Goal: Task Accomplishment & Management: Manage account settings

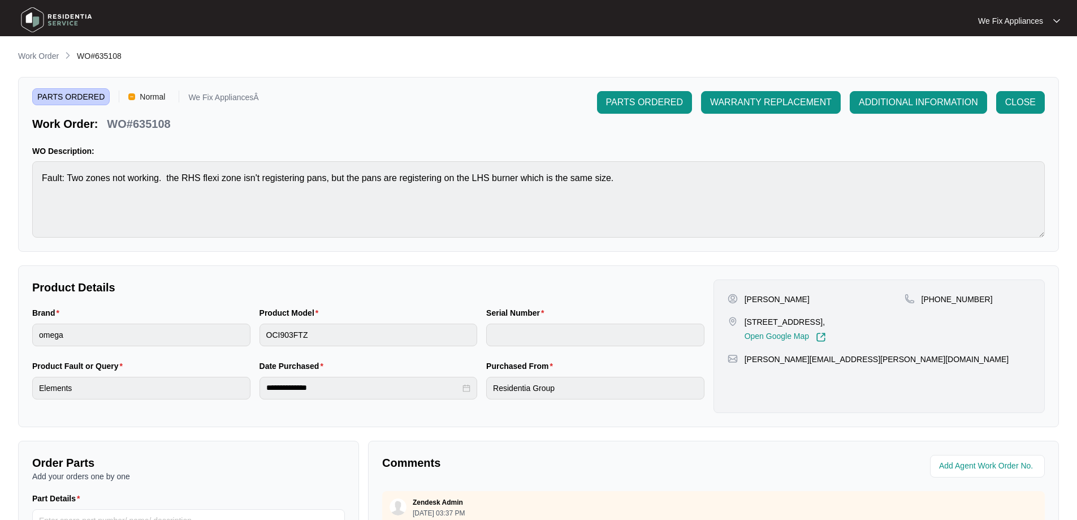
click at [44, 18] on img at bounding box center [56, 20] width 79 height 34
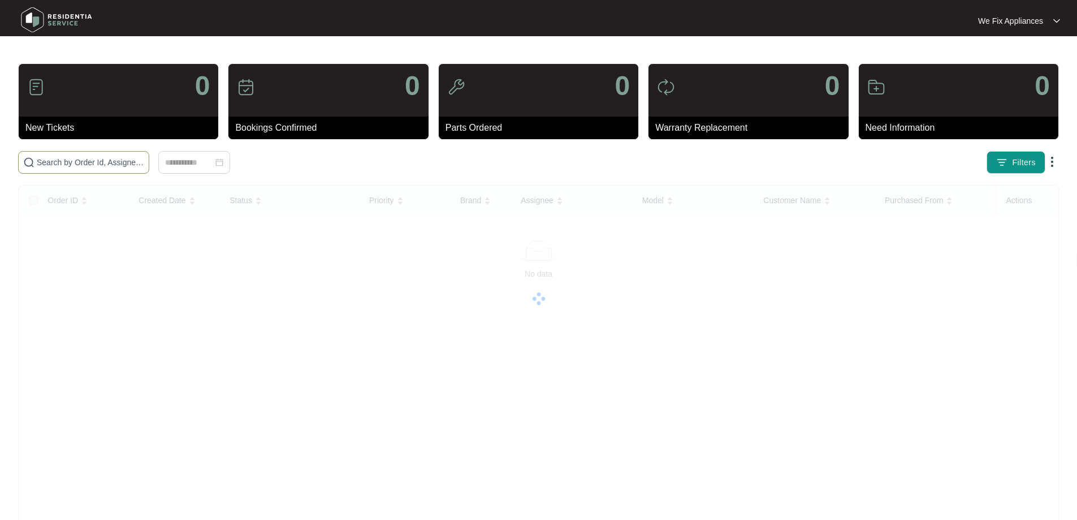
click at [87, 159] on input "text" at bounding box center [90, 162] width 107 height 12
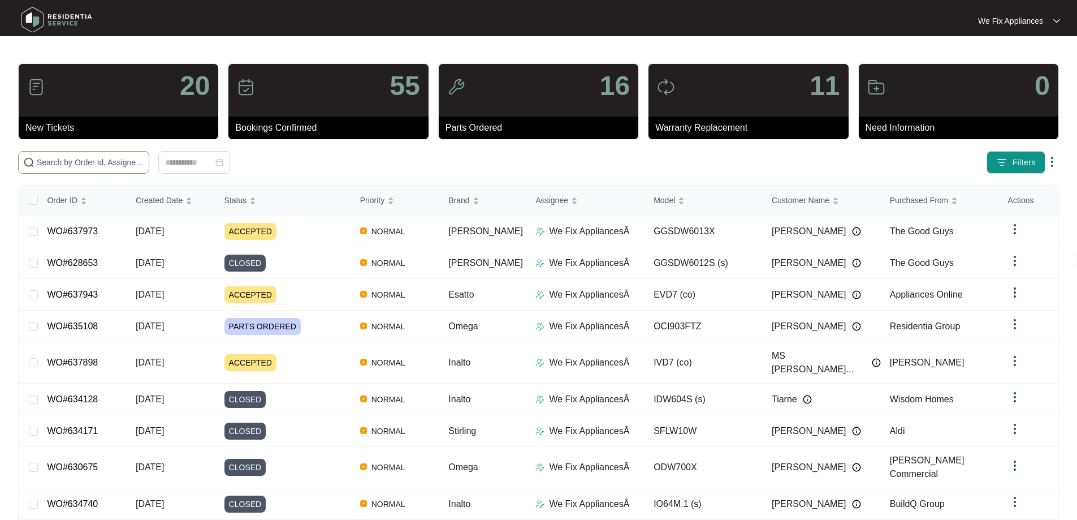
paste input "624095"
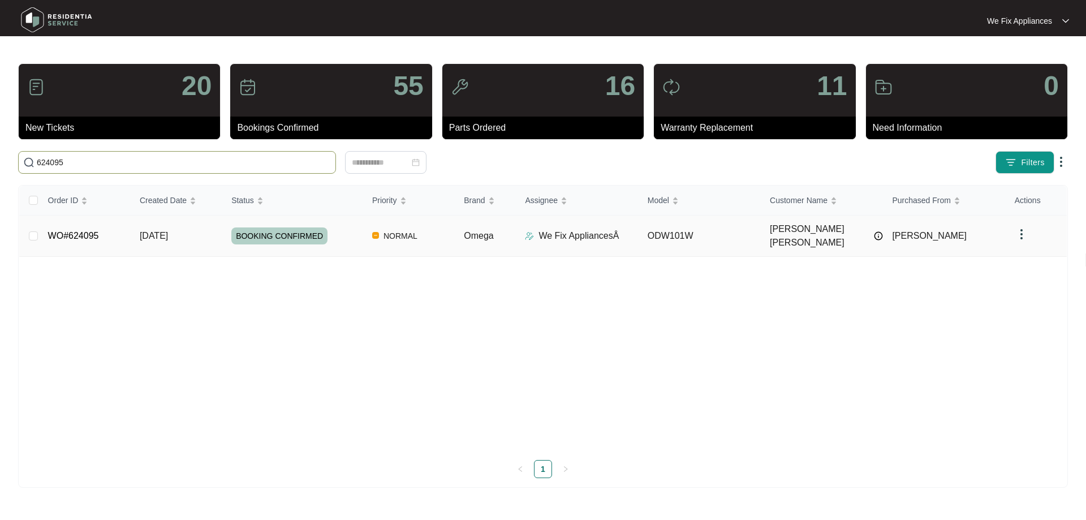
type input "624095"
click at [282, 231] on span "BOOKING CONFIRMED" at bounding box center [279, 235] width 96 height 17
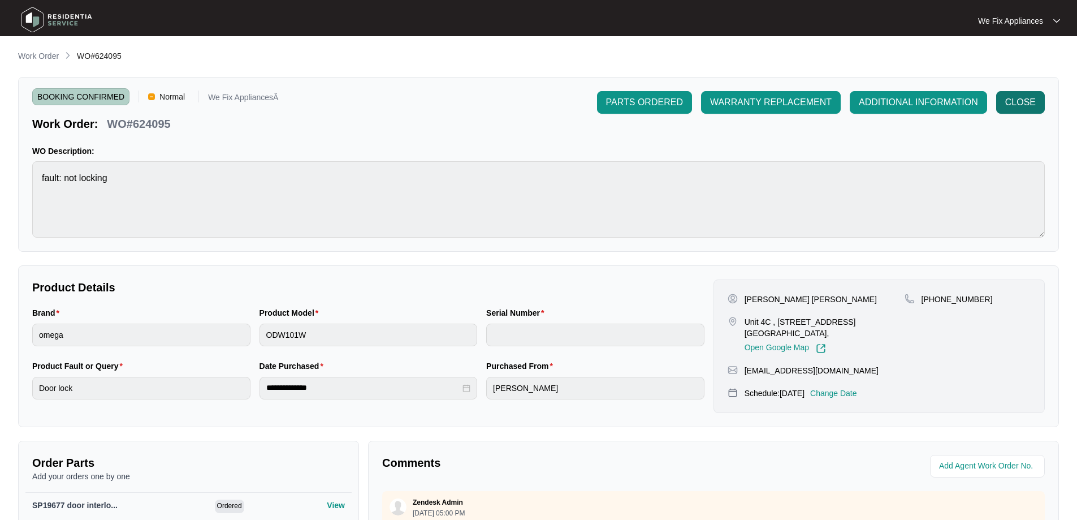
click at [1023, 102] on span "CLOSE" at bounding box center [1020, 103] width 31 height 14
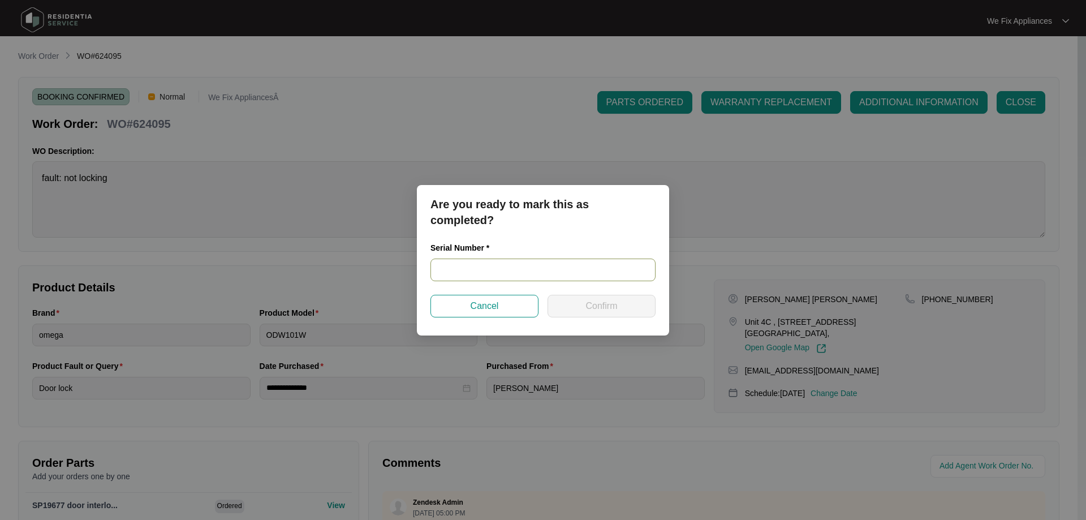
click at [486, 270] on input "text" at bounding box center [542, 269] width 225 height 23
paste input "24014698020100217"
type input "24014698020100217"
click at [580, 305] on button "Confirm" at bounding box center [601, 306] width 108 height 23
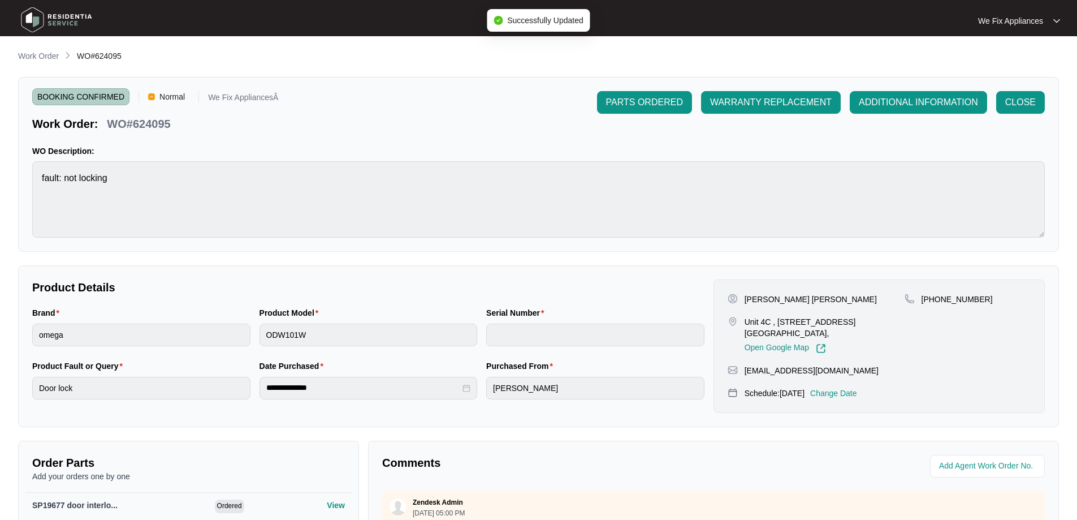
type input "24014698020100217"
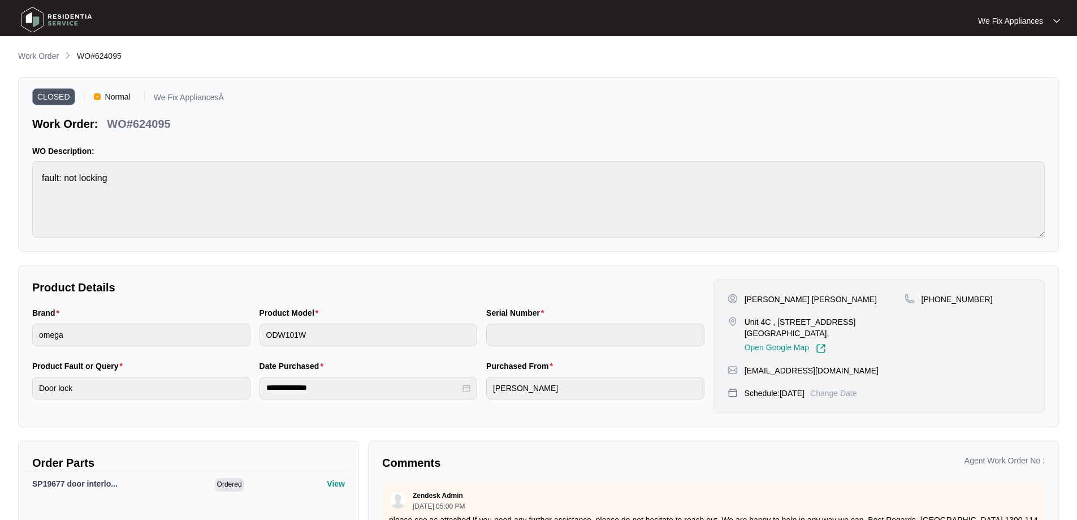
click at [57, 16] on img at bounding box center [56, 20] width 79 height 34
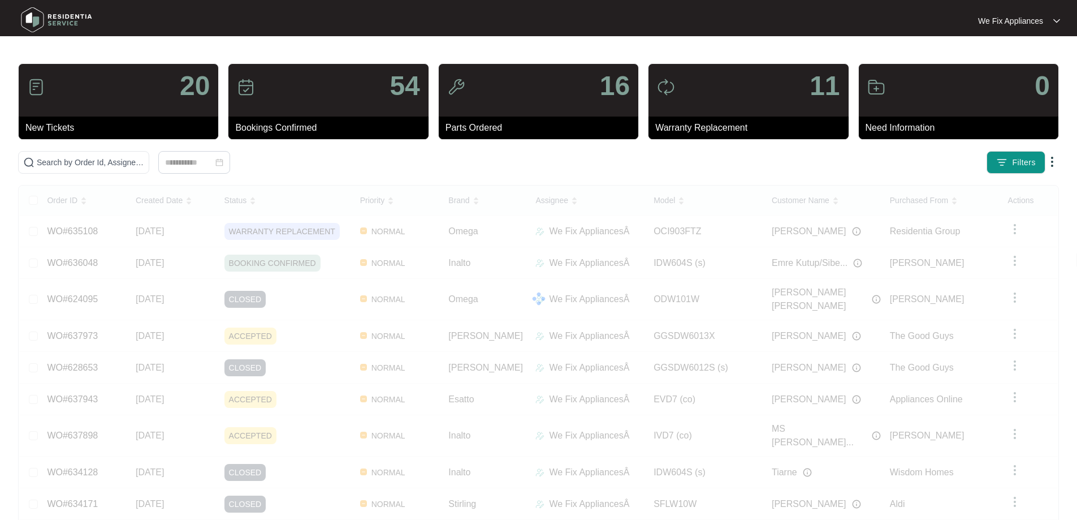
click at [49, 22] on img at bounding box center [56, 20] width 79 height 34
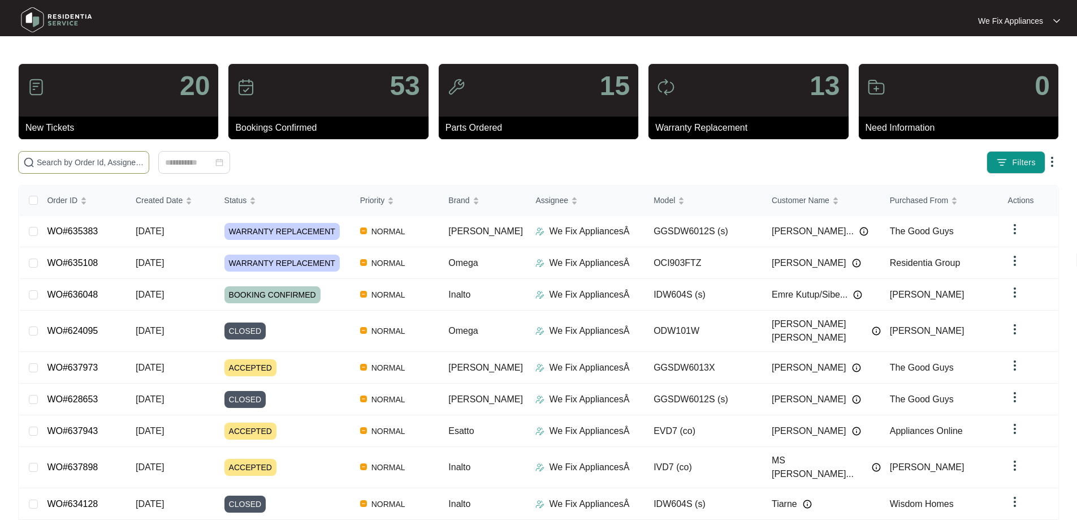
click at [77, 161] on input "text" at bounding box center [90, 162] width 107 height 12
paste input "636048"
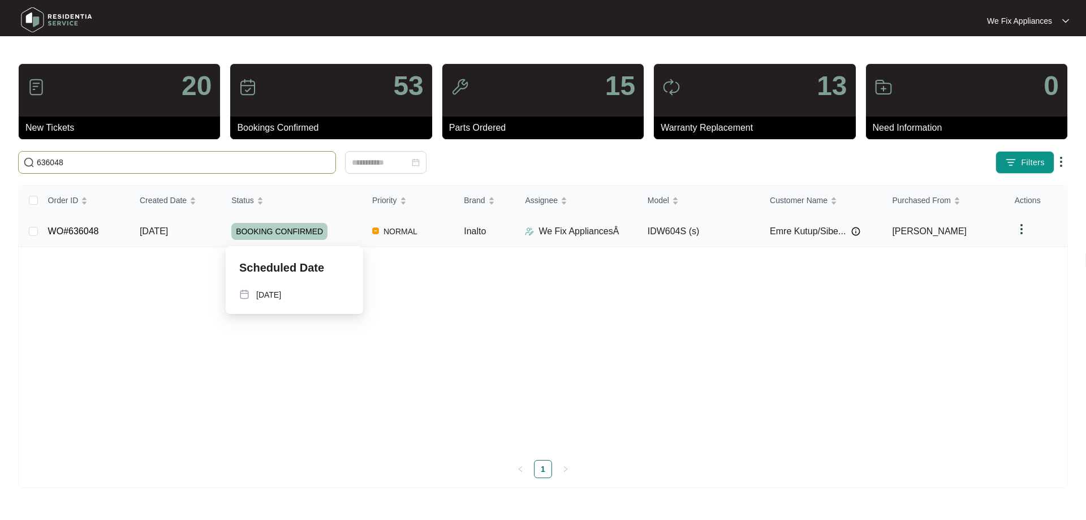
type input "636048"
click at [282, 233] on span "BOOKING CONFIRMED" at bounding box center [279, 231] width 96 height 17
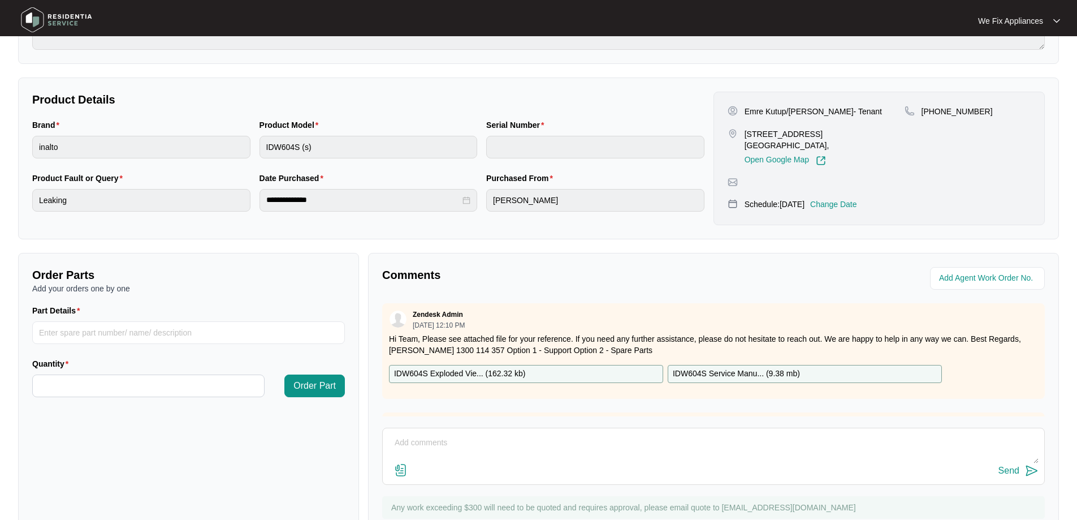
scroll to position [226, 0]
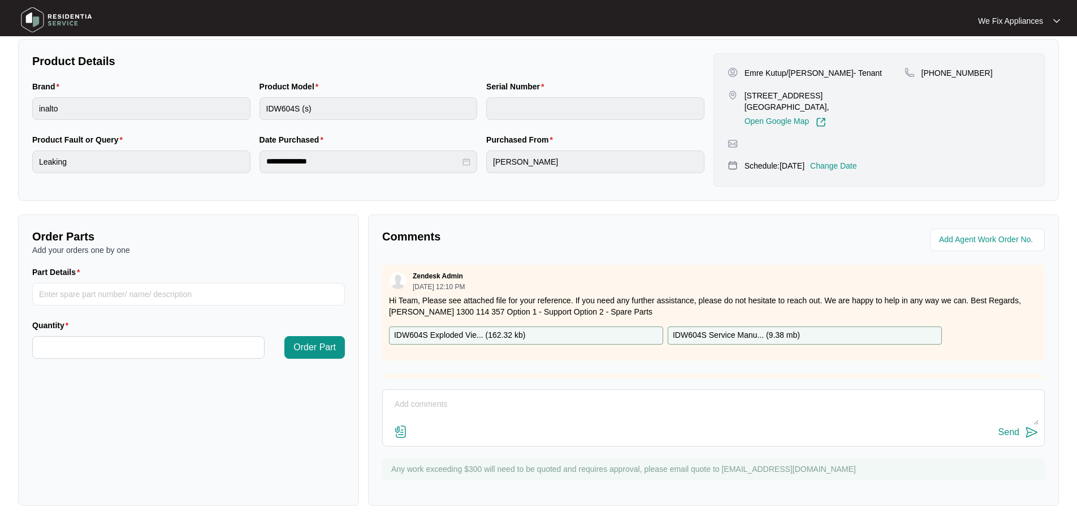
click at [458, 405] on textarea at bounding box center [713, 409] width 650 height 29
type textarea "Hi Team This is not a repairable due to the position of the leak (join between …"
click at [1012, 434] on div "Send" at bounding box center [1009, 432] width 21 height 10
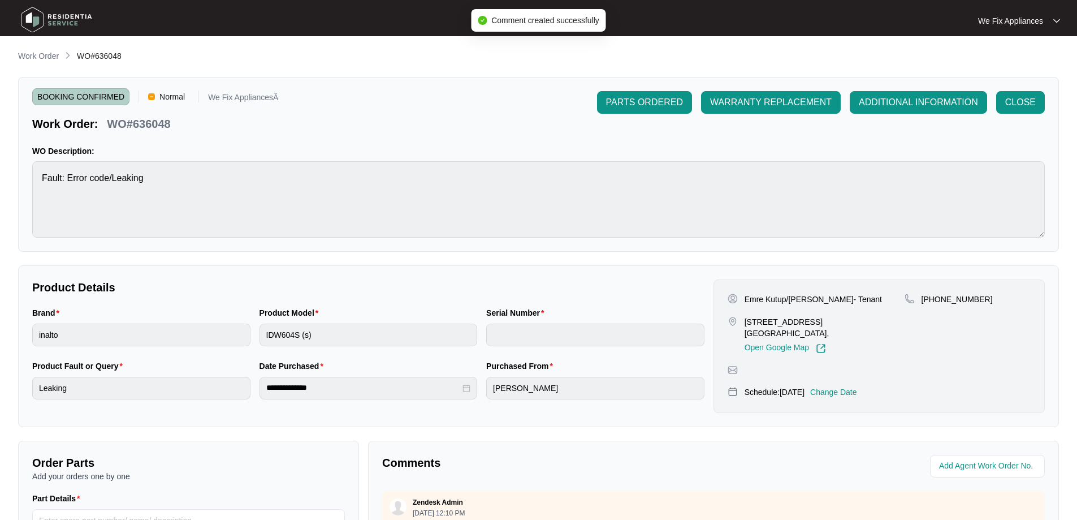
drag, startPoint x: 647, startPoint y: 105, endPoint x: 768, endPoint y: 137, distance: 125.2
click at [768, 152] on div "BOOKING CONFIRMED Normal We Fix AppliancesÂ Work Order: WO#636048 PARTS ORDERED…" at bounding box center [538, 164] width 1041 height 175
click at [750, 97] on span "WARRANTY REPLACEMENT" at bounding box center [771, 103] width 122 height 14
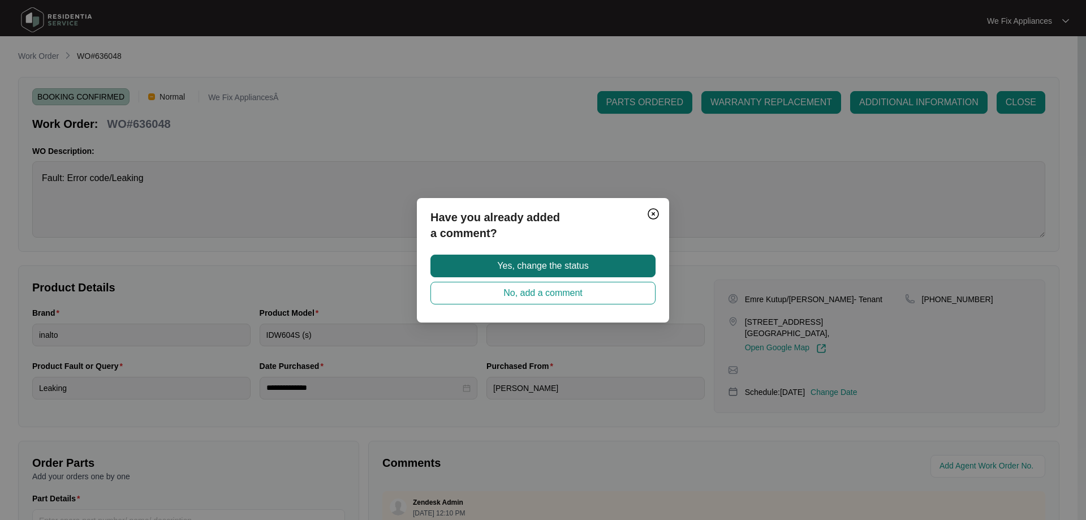
click at [549, 270] on span "Yes, change the status" at bounding box center [542, 266] width 91 height 14
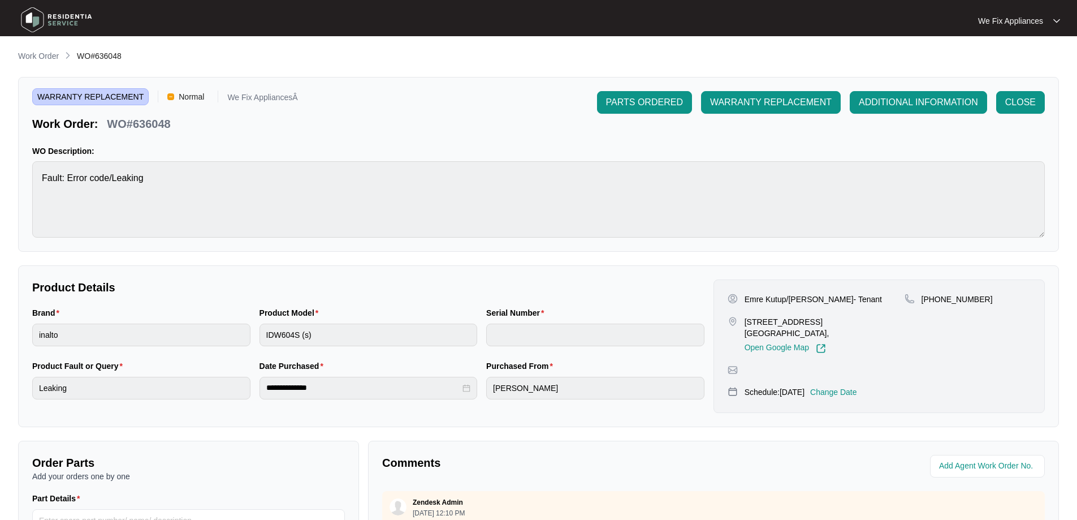
click at [58, 19] on img at bounding box center [56, 20] width 79 height 34
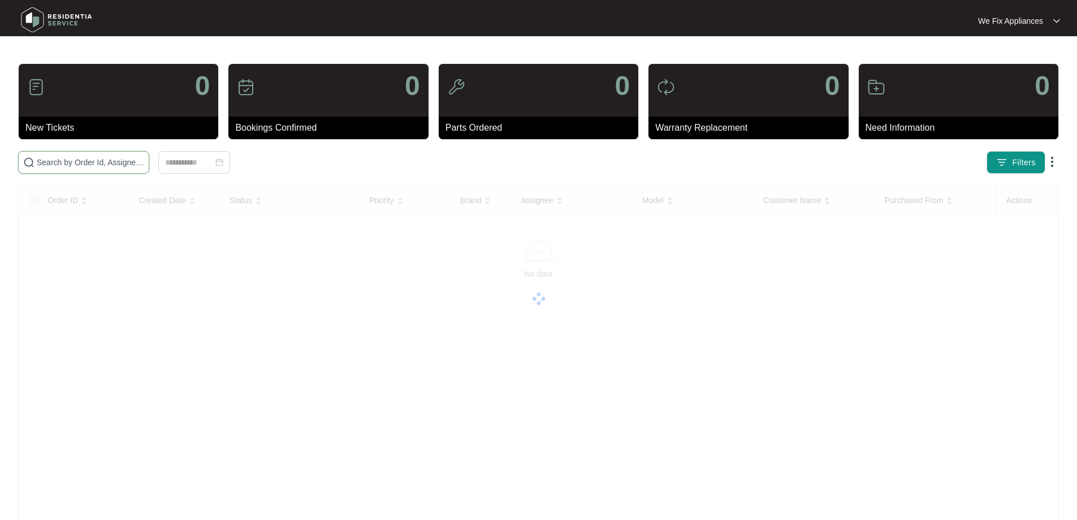
click at [81, 162] on input "text" at bounding box center [90, 162] width 107 height 12
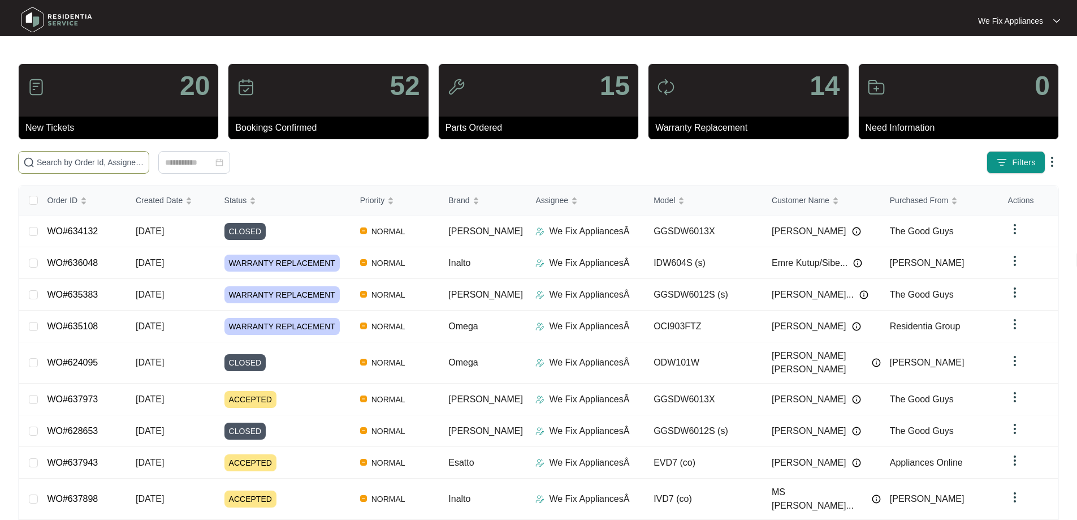
paste input "636409"
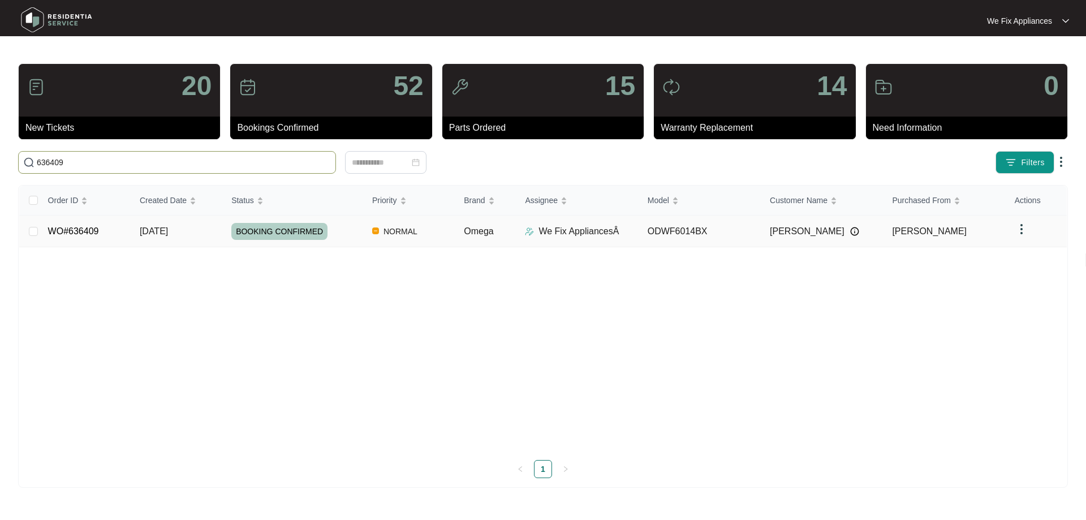
type input "636409"
click at [265, 230] on span "BOOKING CONFIRMED" at bounding box center [279, 231] width 96 height 17
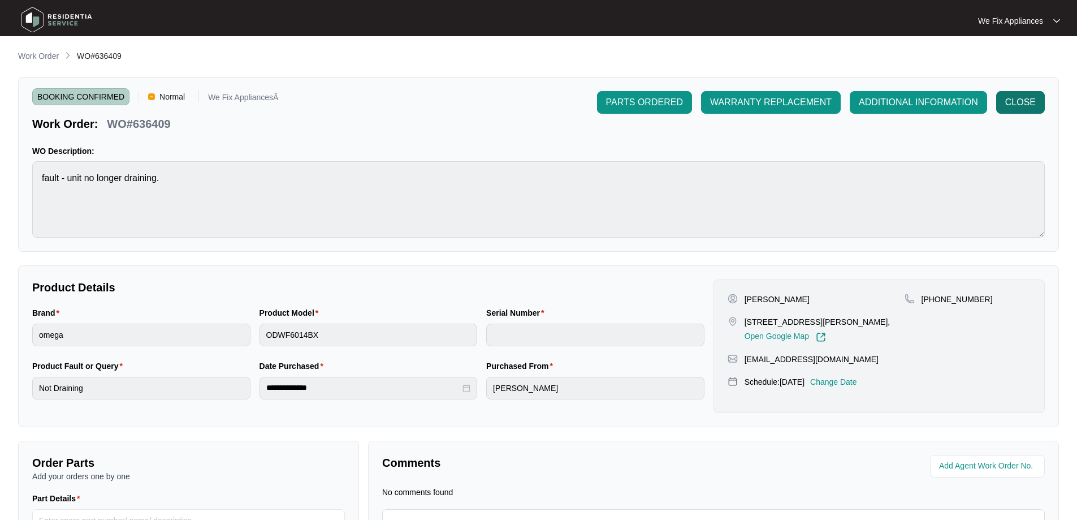
click at [1026, 105] on span "CLOSE" at bounding box center [1020, 103] width 31 height 14
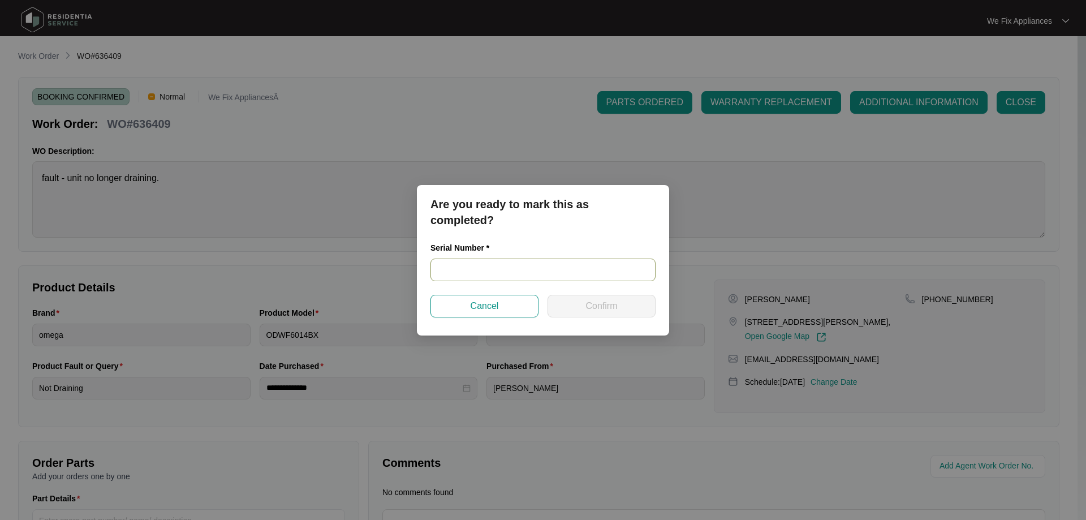
click at [468, 269] on input "text" at bounding box center [542, 269] width 225 height 23
paste input "25046304010100044"
type input "25046304010100044"
click at [588, 308] on span "Confirm" at bounding box center [601, 306] width 32 height 14
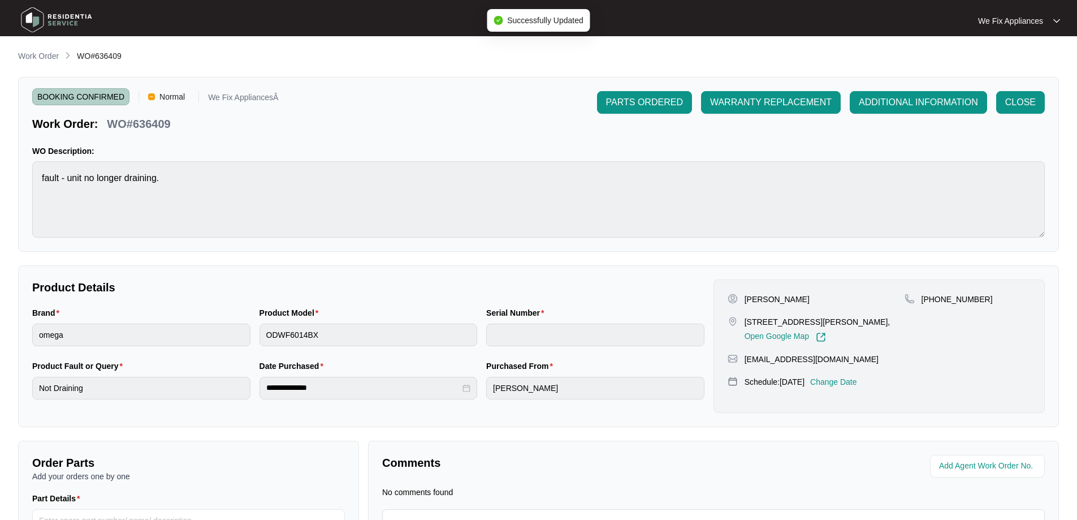
type input "25046304010100044"
